Goal: Information Seeking & Learning: Learn about a topic

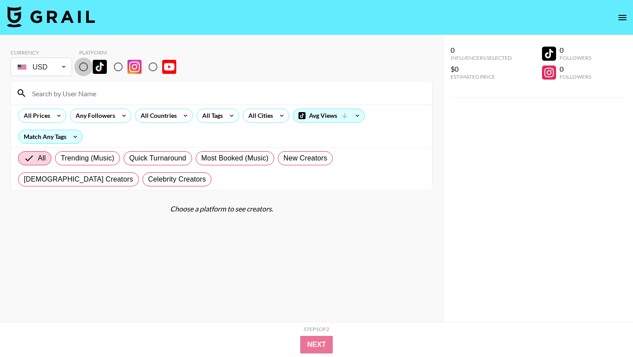
click at [82, 69] on input "radio" at bounding box center [83, 67] width 18 height 18
radio input "true"
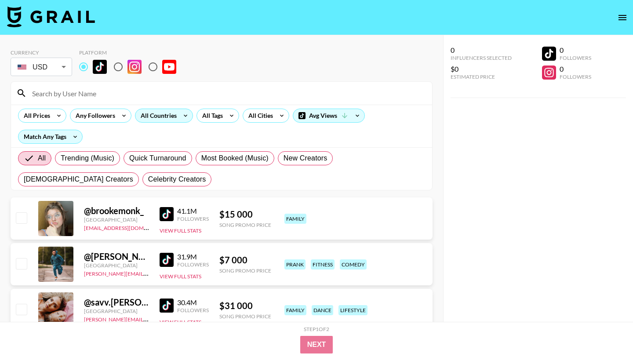
click at [168, 117] on div "All Countries" at bounding box center [156, 115] width 43 height 13
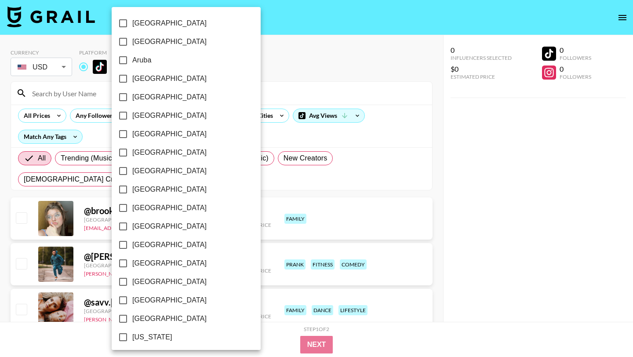
scroll to position [668, 0]
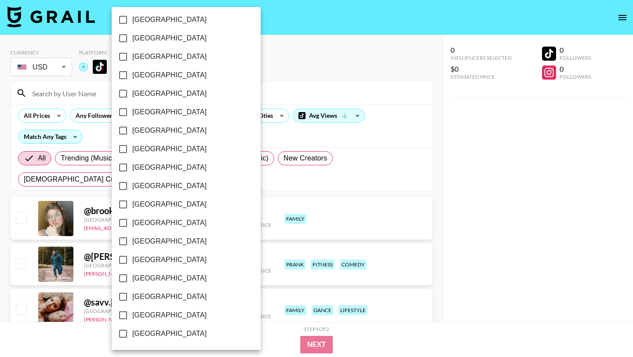
click at [123, 313] on input "[GEOGRAPHIC_DATA]" at bounding box center [123, 315] width 18 height 18
checkbox input "true"
click at [252, 136] on div at bounding box center [316, 178] width 633 height 357
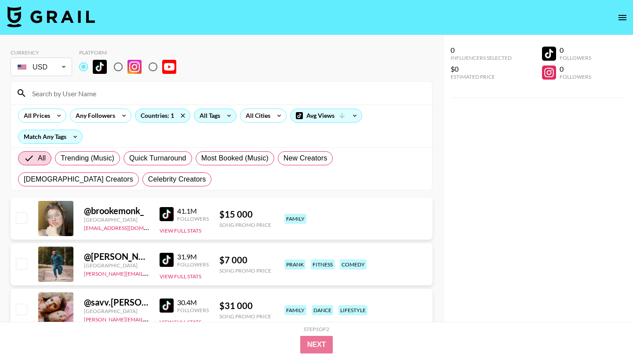
click at [208, 117] on div "All Tags" at bounding box center [208, 115] width 28 height 13
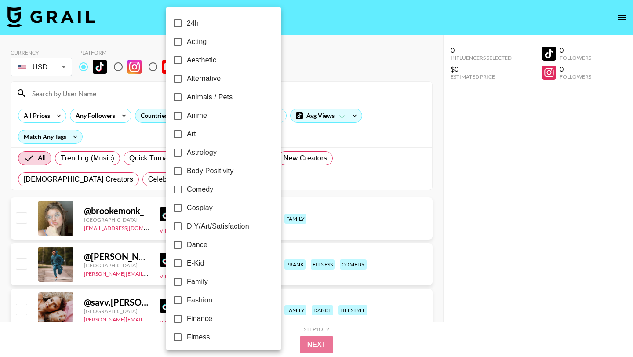
scroll to position [483, 0]
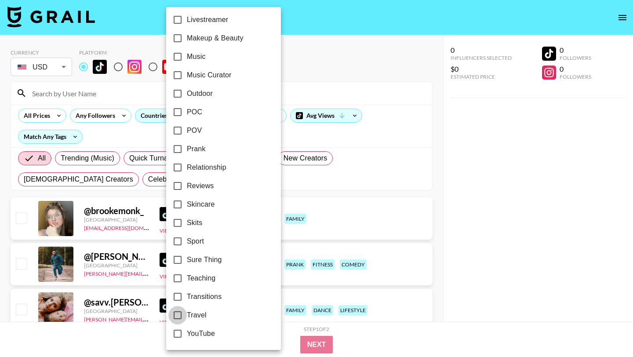
click at [177, 316] on input "Travel" at bounding box center [177, 315] width 18 height 18
checkbox input "true"
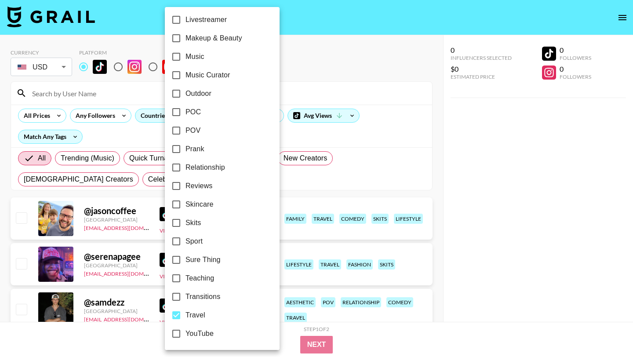
click at [404, 194] on div at bounding box center [316, 178] width 633 height 357
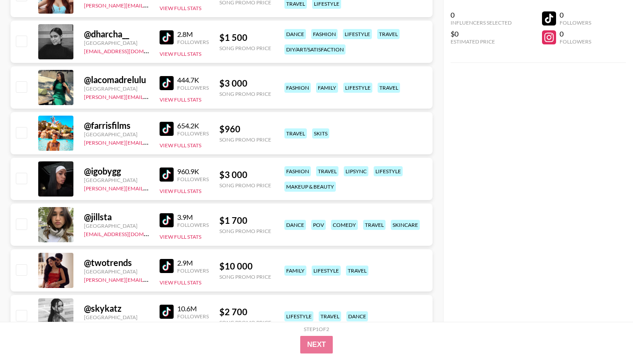
scroll to position [453, 0]
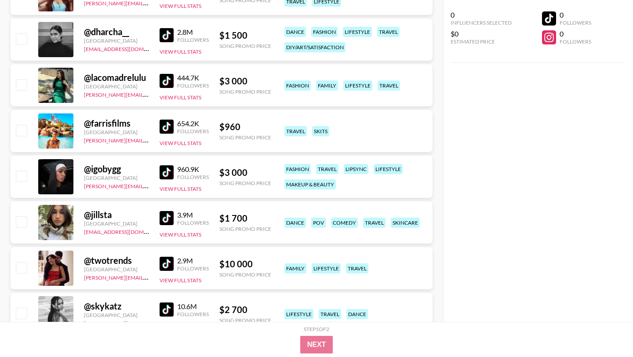
click at [168, 126] on img at bounding box center [167, 127] width 14 height 14
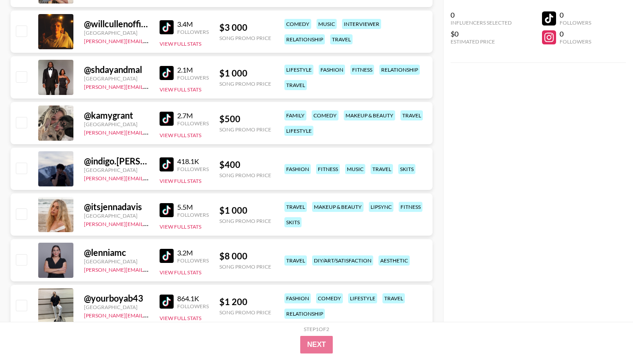
scroll to position [1098, 0]
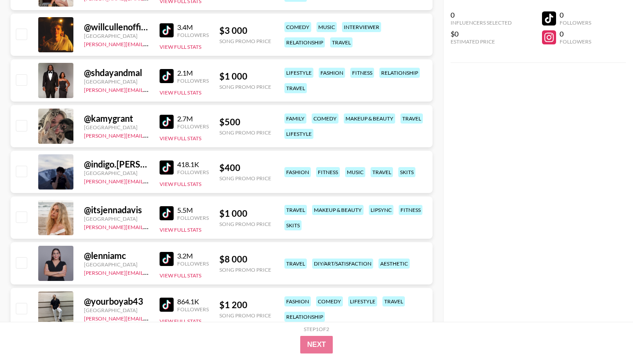
click at [165, 167] on img at bounding box center [167, 167] width 14 height 14
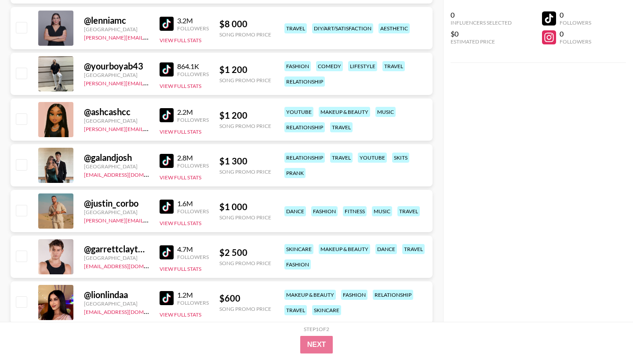
scroll to position [1332, 0]
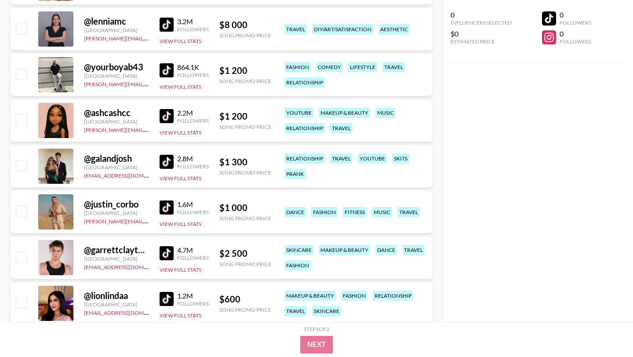
click at [167, 163] on img at bounding box center [167, 162] width 14 height 14
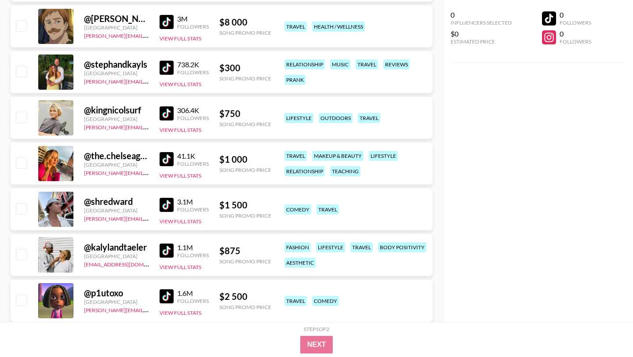
scroll to position [1701, 0]
click at [165, 111] on img at bounding box center [167, 113] width 14 height 14
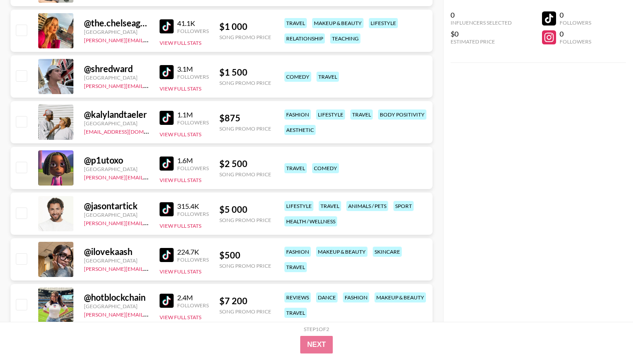
scroll to position [1838, 0]
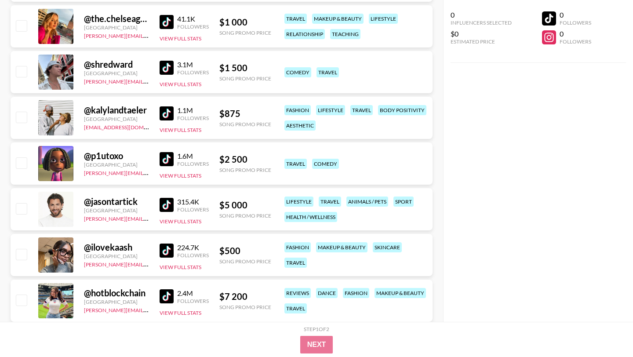
click at [165, 114] on img at bounding box center [167, 113] width 14 height 14
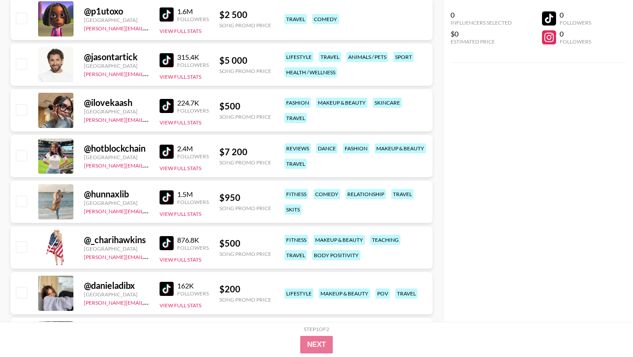
scroll to position [1981, 0]
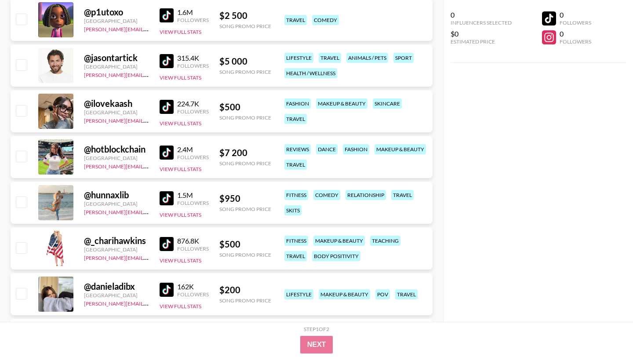
click at [173, 200] on img at bounding box center [167, 198] width 14 height 14
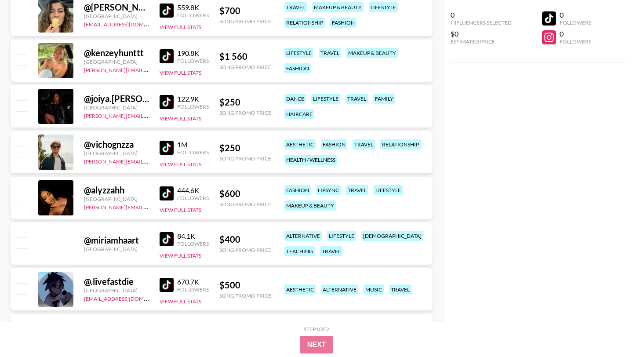
scroll to position [2946, 0]
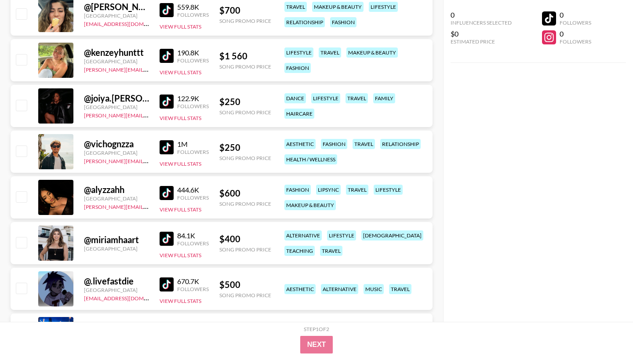
click at [168, 151] on img at bounding box center [167, 147] width 14 height 14
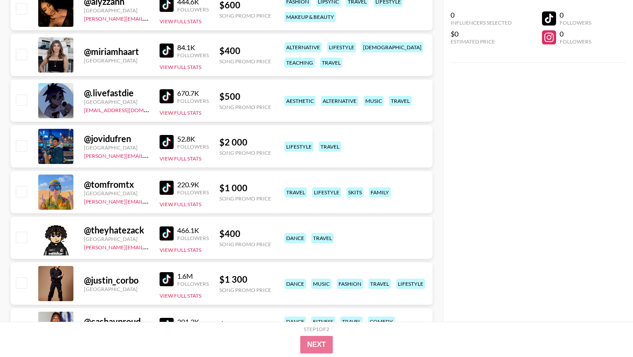
scroll to position [3225, 0]
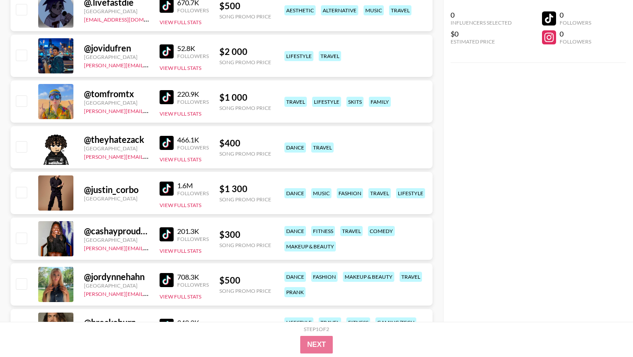
click at [164, 97] on img at bounding box center [167, 97] width 14 height 14
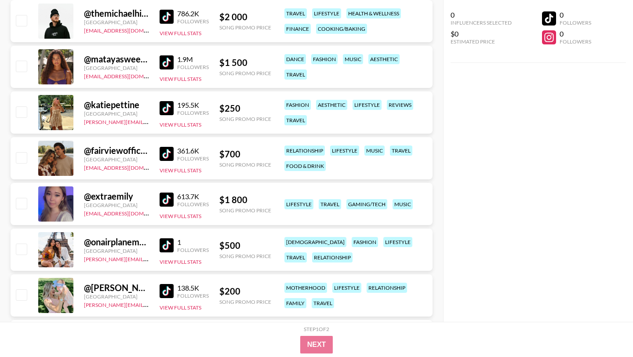
scroll to position [4037, 0]
click at [161, 105] on img at bounding box center [167, 108] width 14 height 14
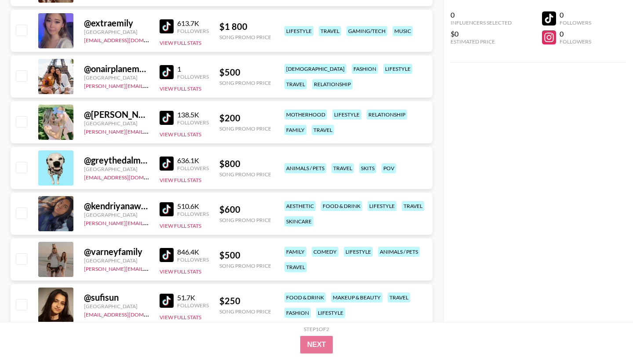
scroll to position [4212, 0]
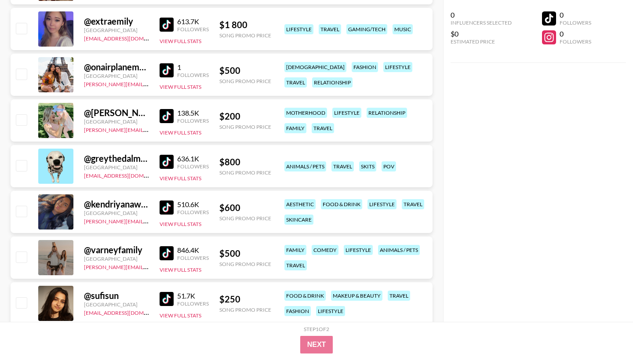
click at [158, 71] on div "@ onairplanemode__ [GEOGRAPHIC_DATA] [PERSON_NAME][EMAIL_ADDRESS][DOMAIN_NAME] …" at bounding box center [222, 75] width 422 height 42
click at [165, 71] on img at bounding box center [167, 70] width 14 height 14
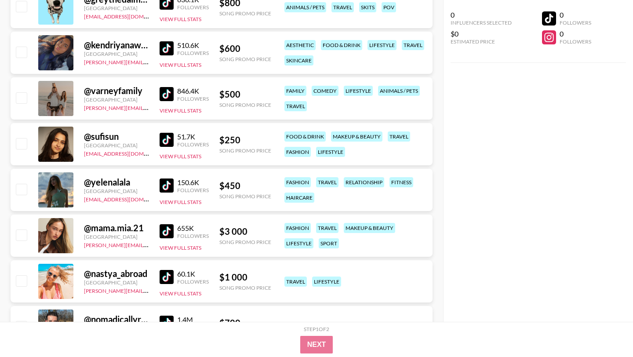
scroll to position [4396, 0]
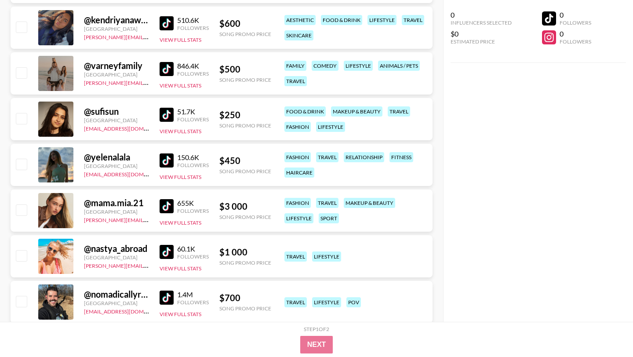
click at [164, 66] on img at bounding box center [167, 69] width 14 height 14
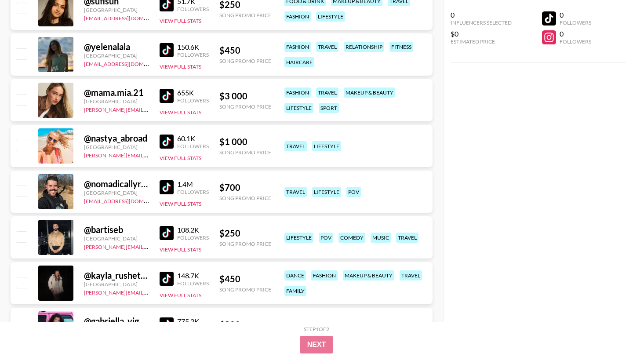
scroll to position [4507, 0]
click at [167, 143] on img at bounding box center [167, 141] width 14 height 14
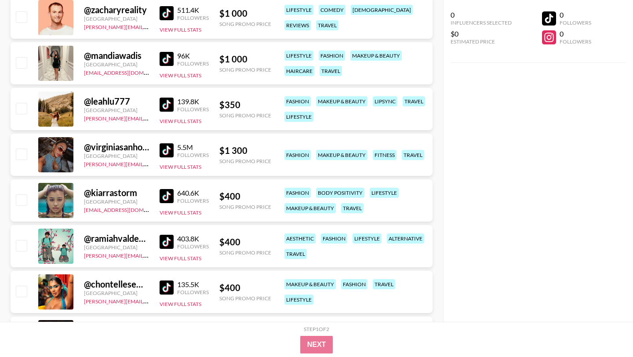
scroll to position [5092, 0]
click at [165, 102] on img at bounding box center [167, 104] width 14 height 14
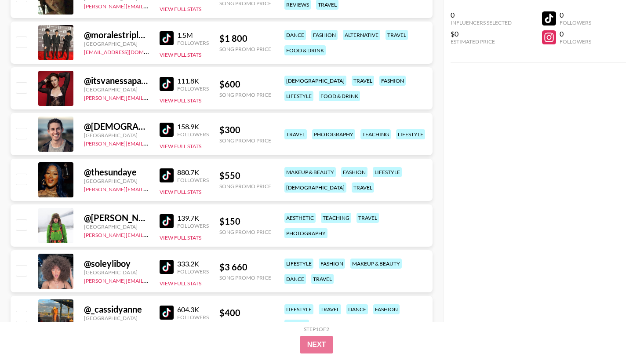
scroll to position [5663, 0]
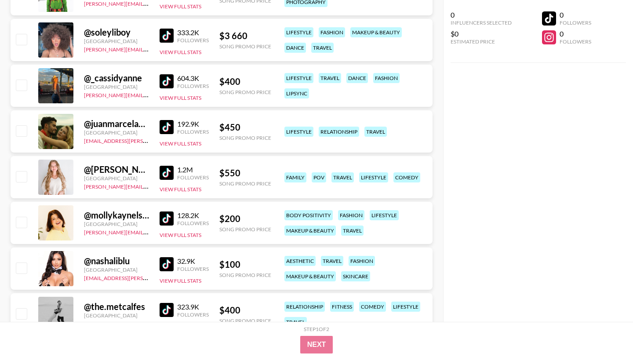
click at [167, 130] on img at bounding box center [167, 127] width 14 height 14
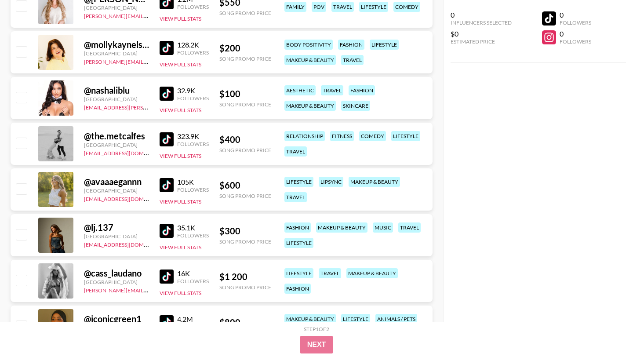
scroll to position [5946, 0]
